Goal: Information Seeking & Learning: Learn about a topic

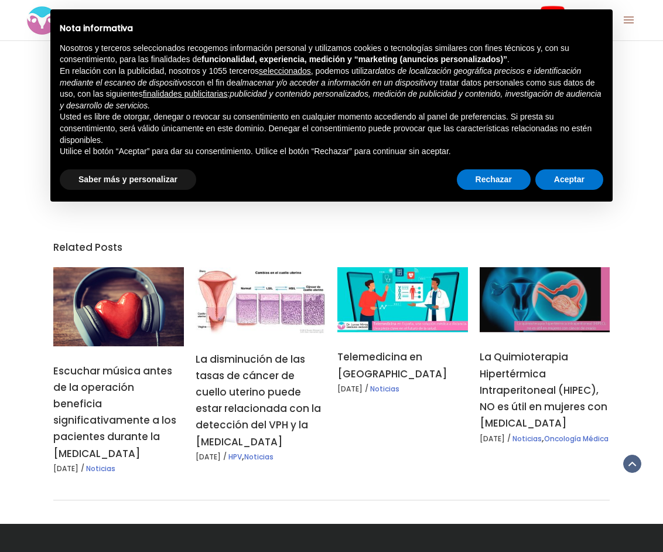
scroll to position [820, 0]
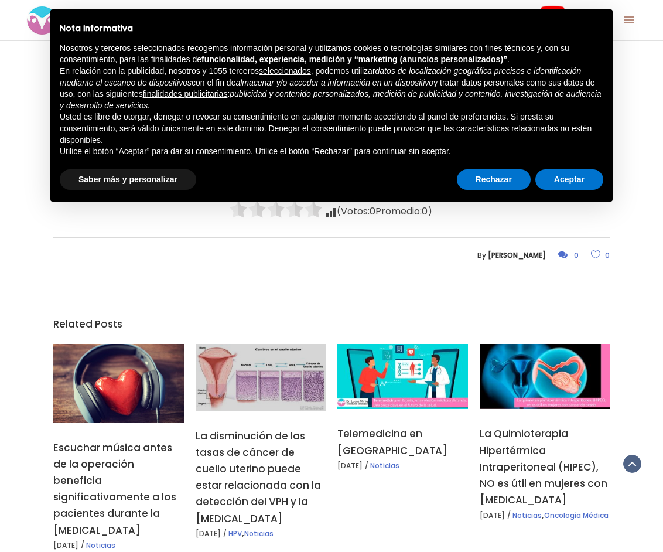
click at [256, 371] on link at bounding box center [261, 377] width 131 height 67
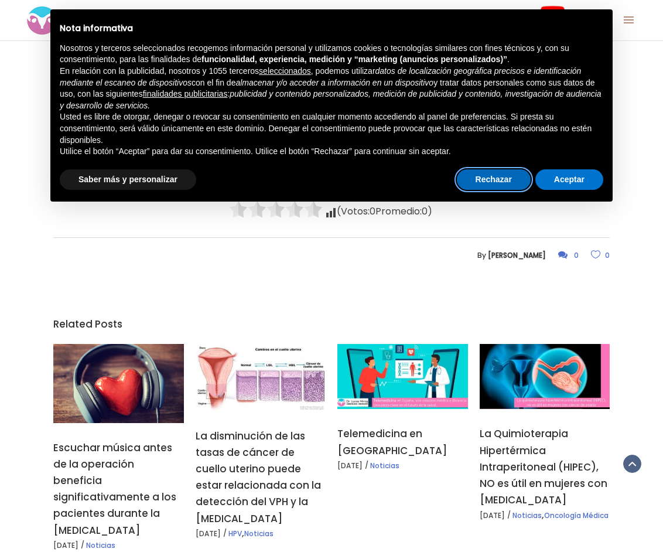
click at [487, 174] on button "Rechazar" at bounding box center [494, 179] width 74 height 21
